Goal: Find specific page/section: Find specific page/section

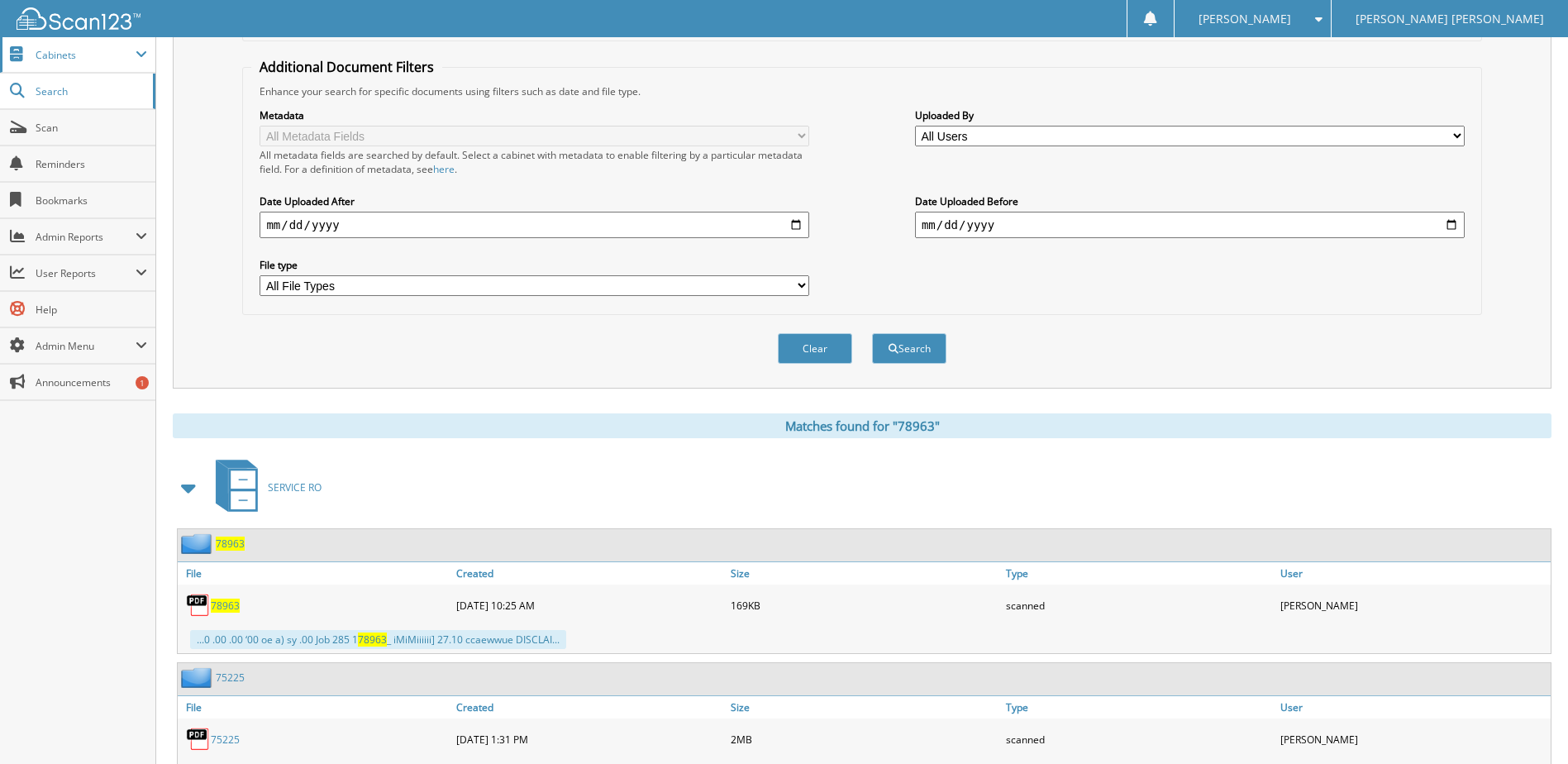
click at [41, 63] on span "Cabinets" at bounding box center [77, 55] width 156 height 36
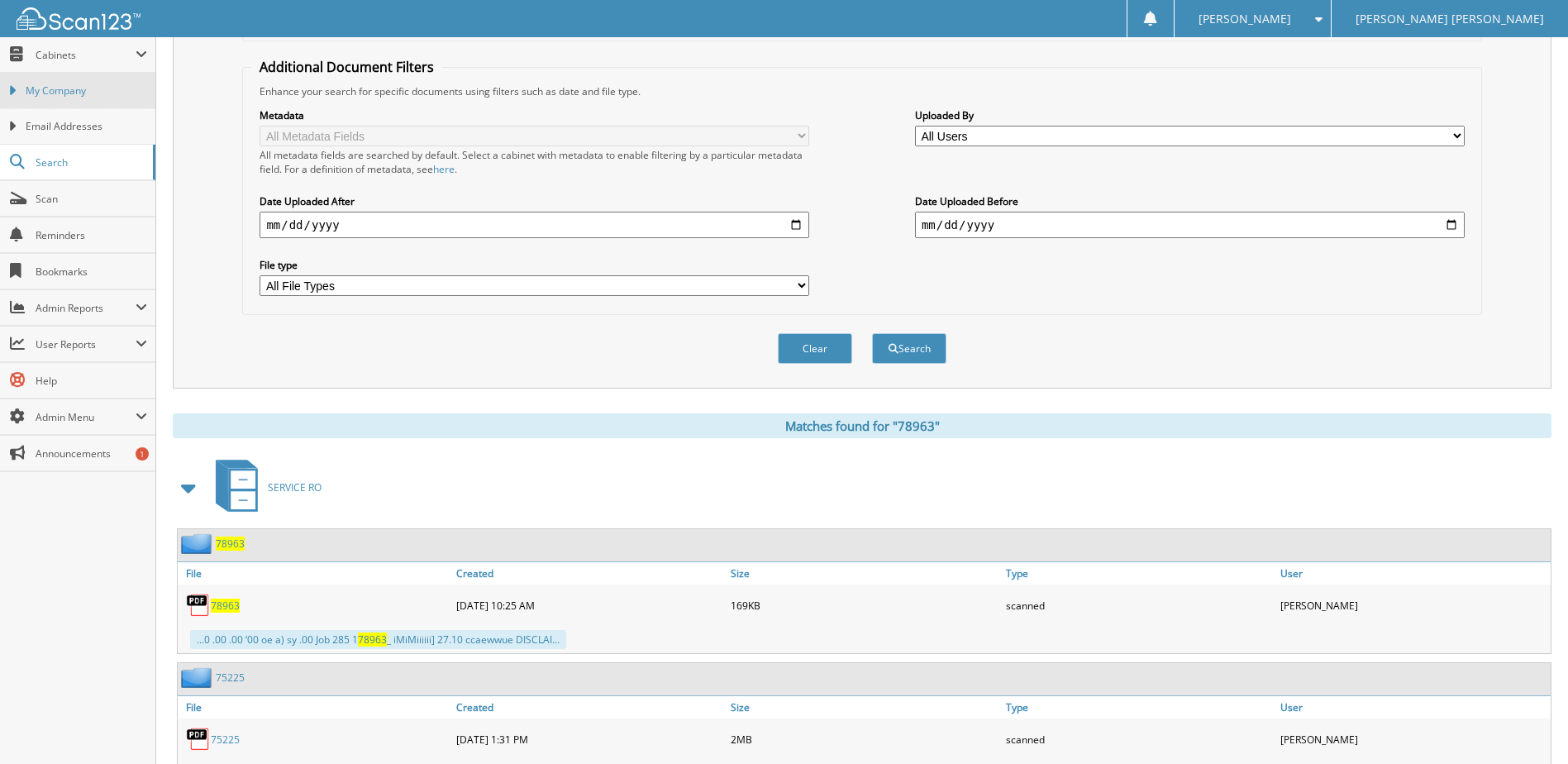
click at [43, 98] on link "My Company" at bounding box center [77, 90] width 156 height 36
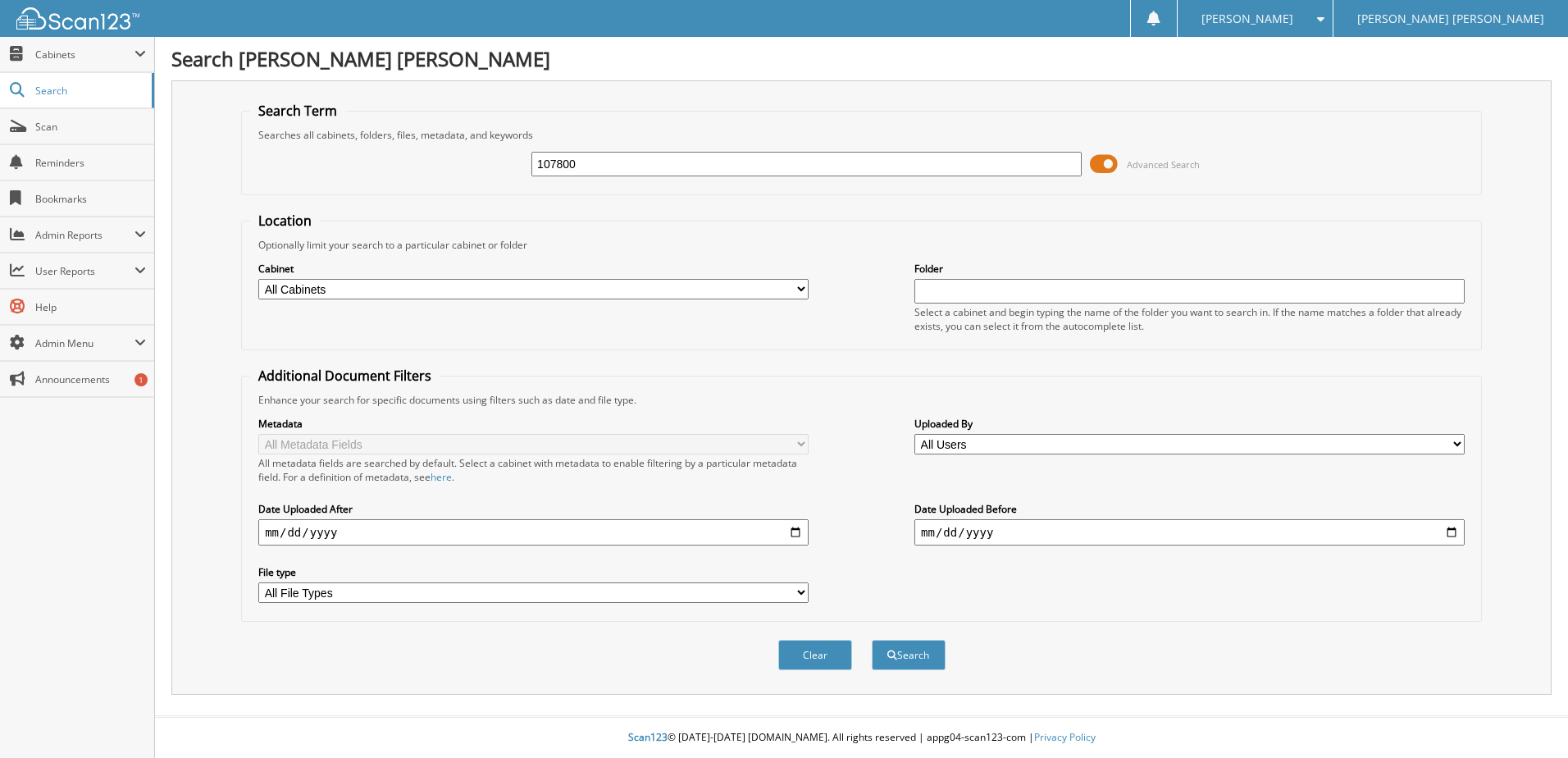
type input "107800"
click at [872, 640] on button "Search" at bounding box center [909, 655] width 74 height 30
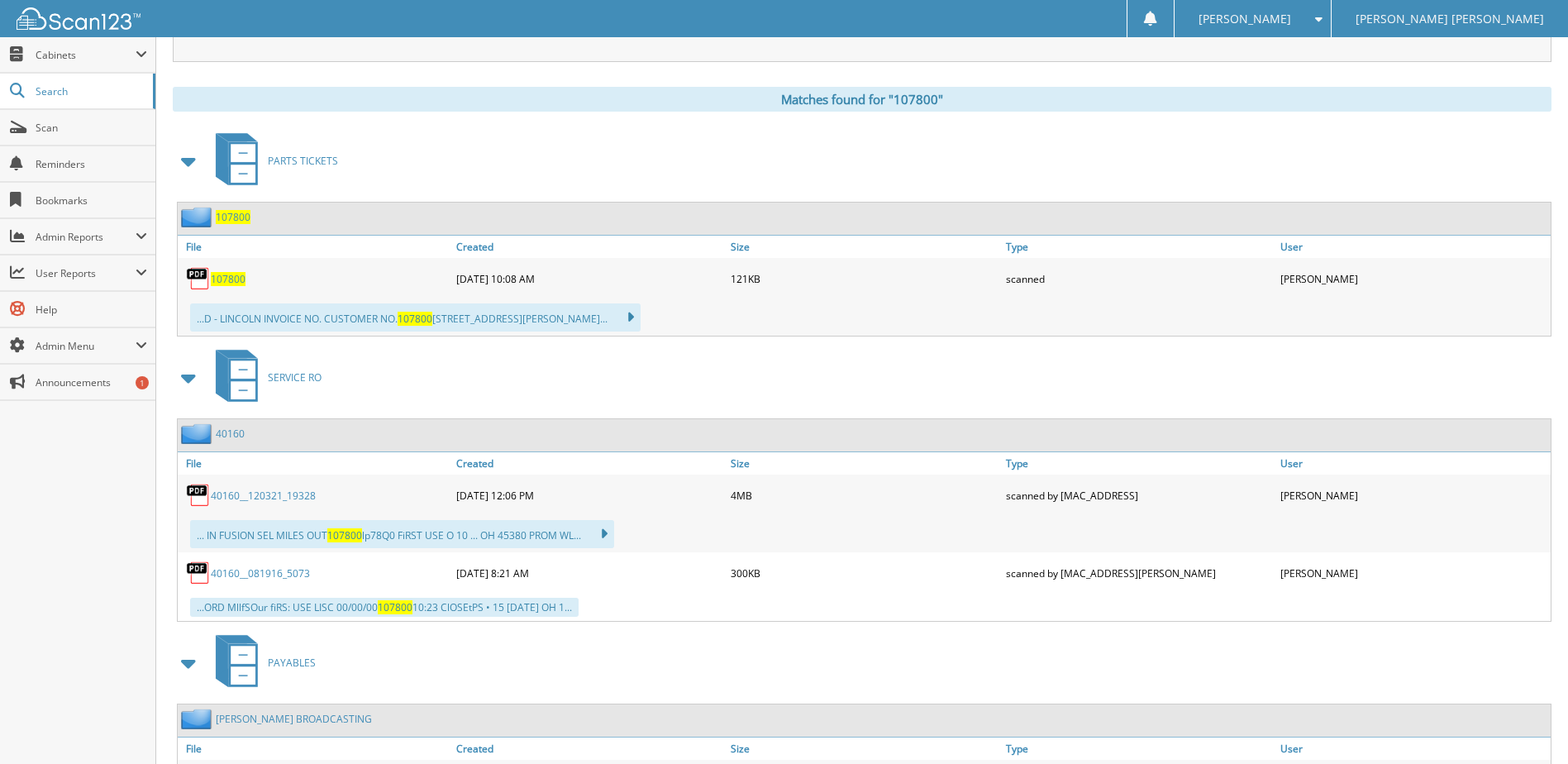
scroll to position [744, 0]
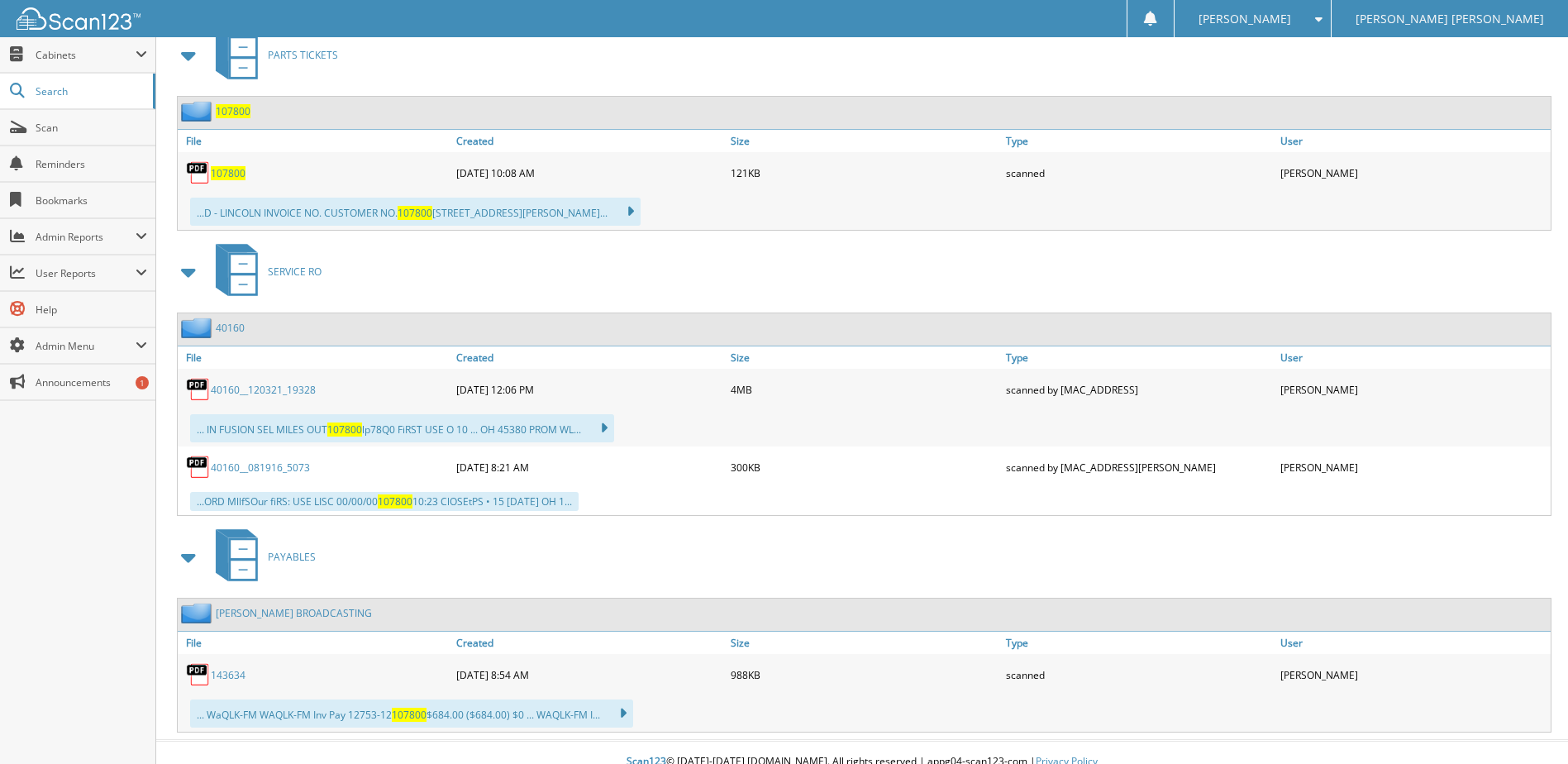
click at [238, 175] on span "107800" at bounding box center [228, 173] width 35 height 14
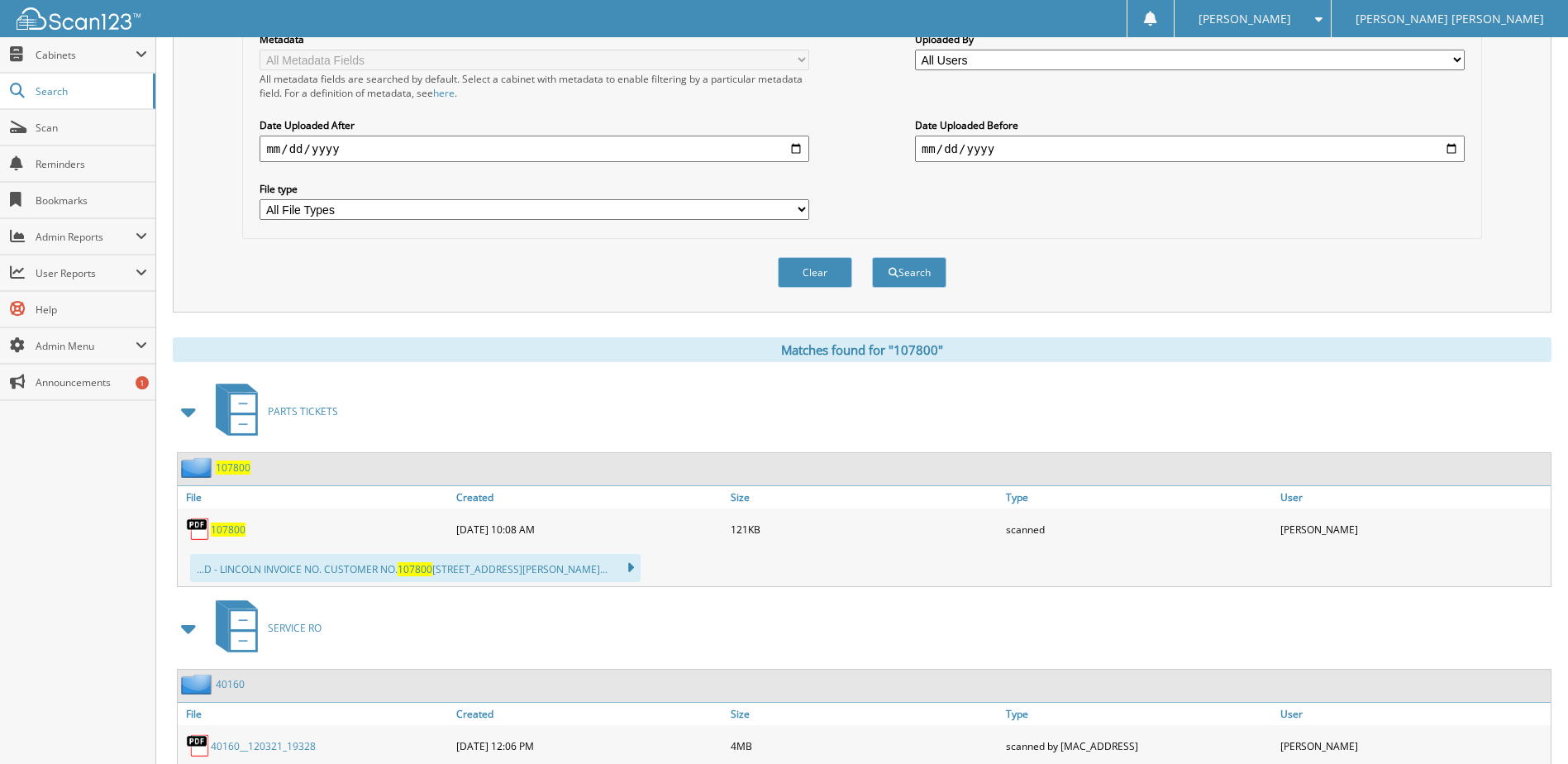
scroll to position [0, 0]
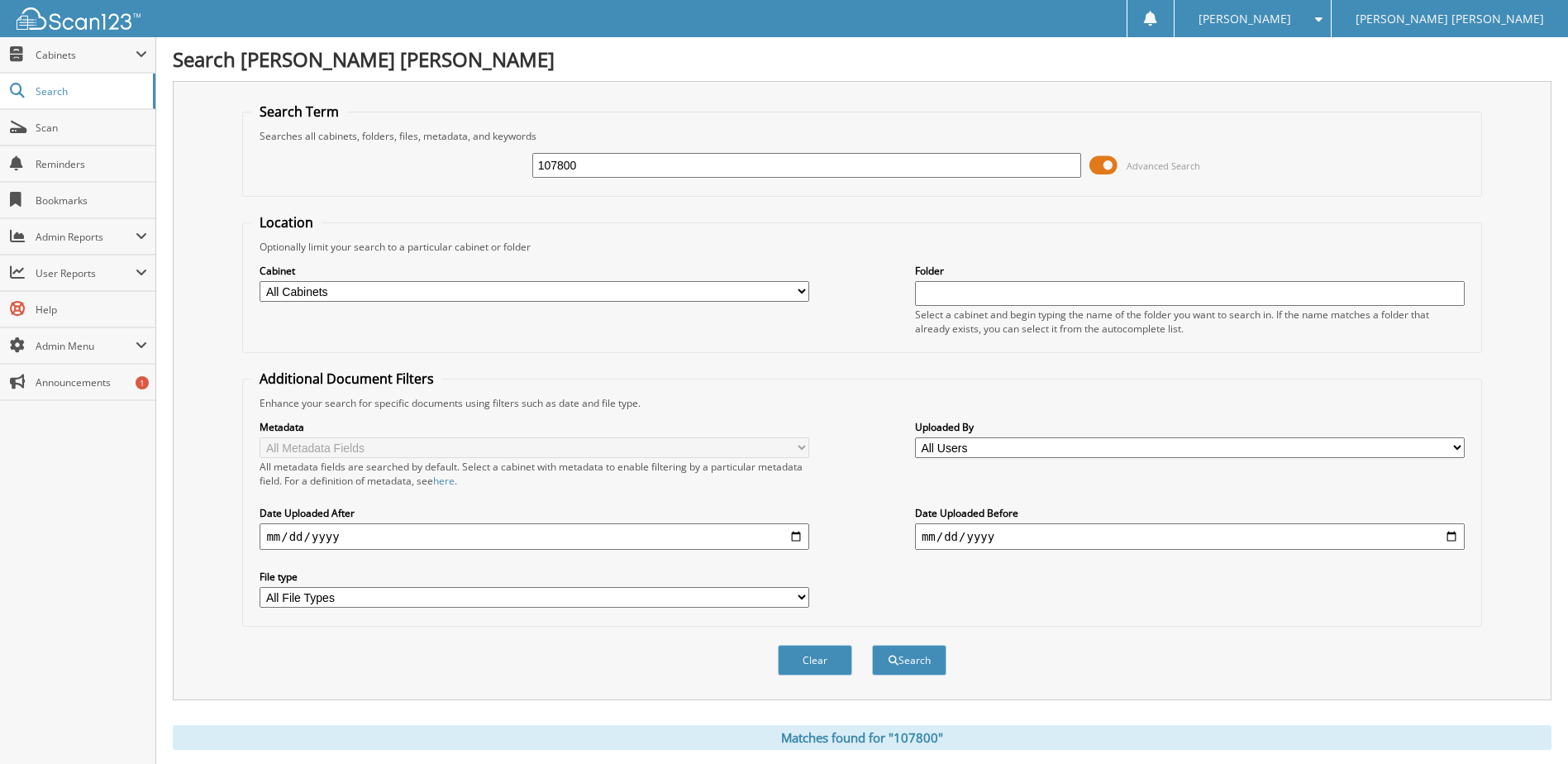
drag, startPoint x: 595, startPoint y: 165, endPoint x: 304, endPoint y: 123, distance: 294.0
click at [340, 123] on fieldset "Search Term Searches all cabinets, folders, files, metadata, and keywords 10780…" at bounding box center [861, 149] width 1239 height 94
type input "d0906l"
click at [872, 645] on button "Search" at bounding box center [909, 660] width 75 height 30
type input "d0906l"
